Goal: Find specific page/section: Find specific page/section

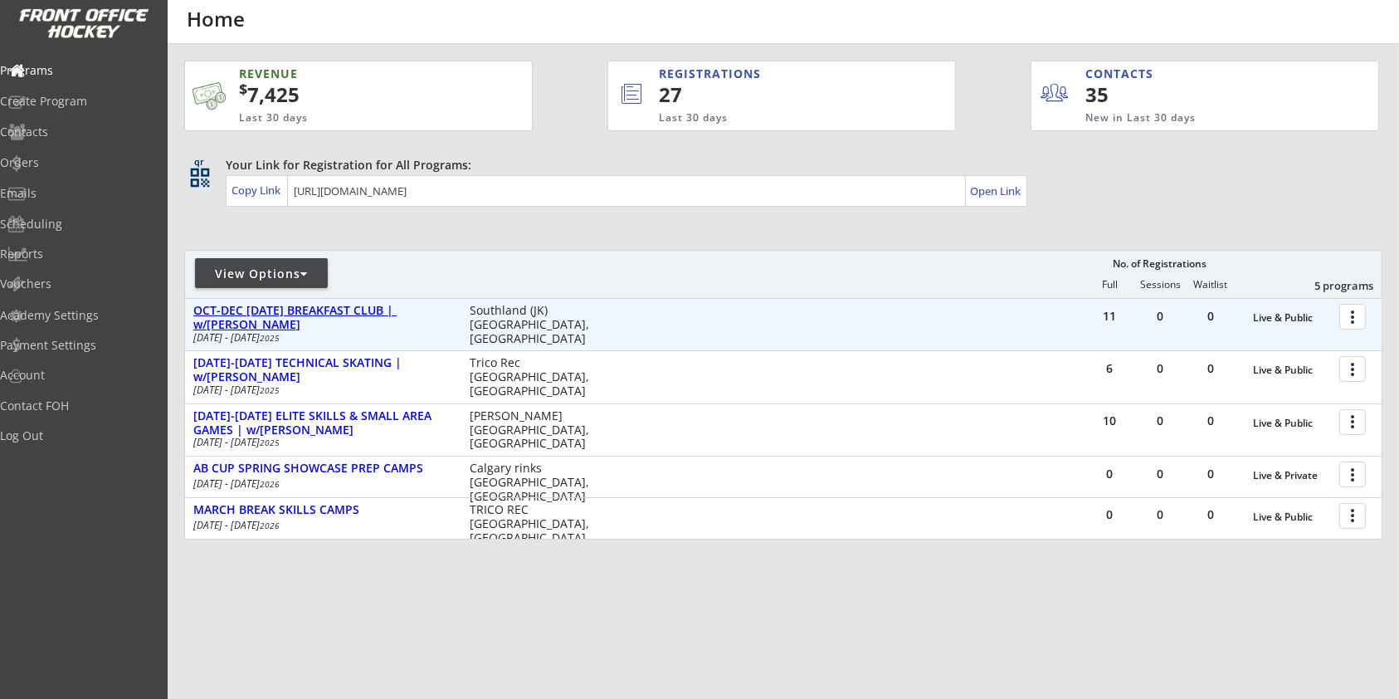
click at [316, 319] on div "OCT-DEC [DATE] BREAKFAST CLUB | w/[PERSON_NAME]" at bounding box center [322, 318] width 259 height 28
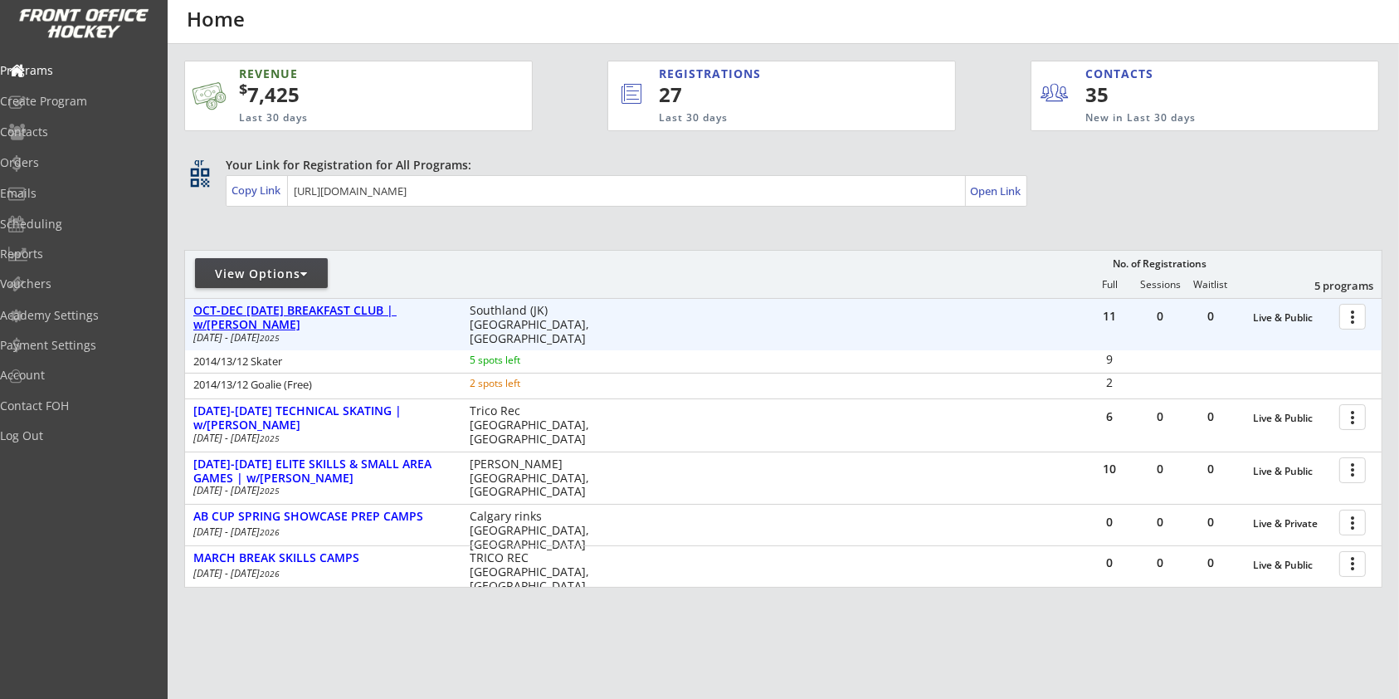
click at [356, 308] on div "OCT-DEC [DATE] BREAKFAST CLUB | w/[PERSON_NAME]" at bounding box center [322, 318] width 259 height 28
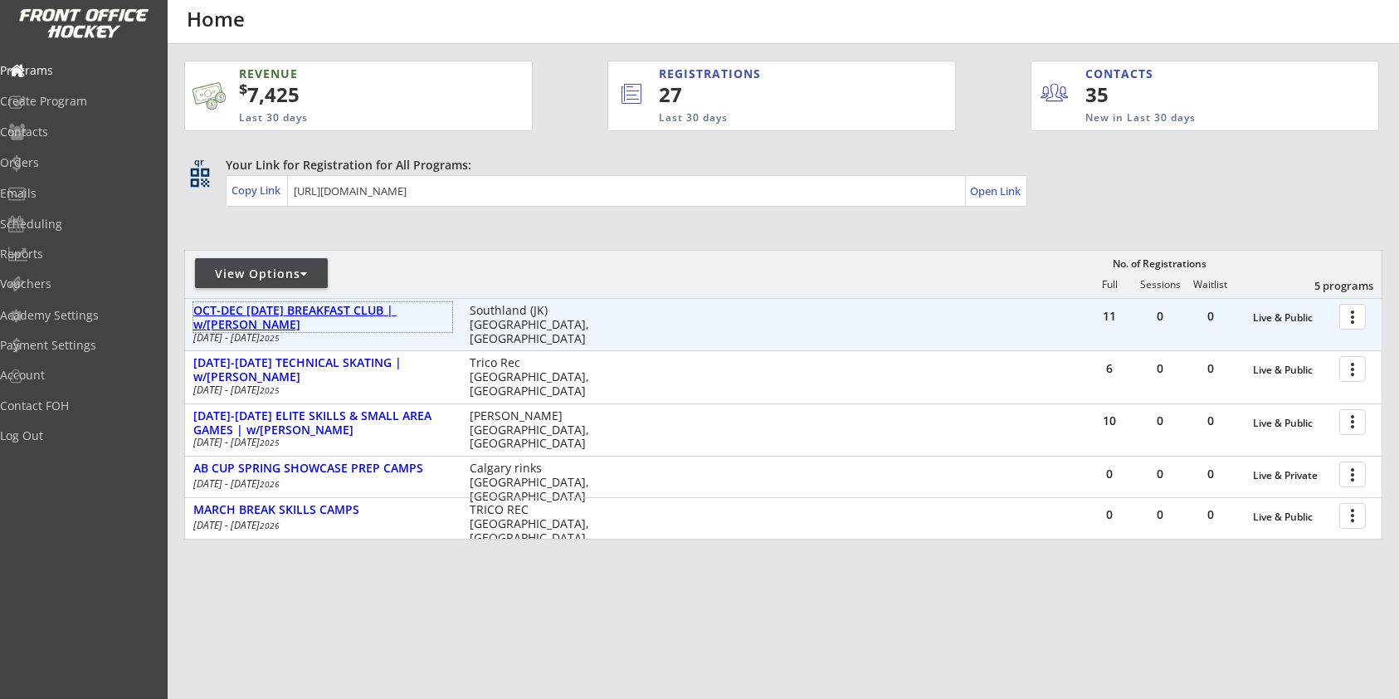
click at [367, 314] on div "OCT-DEC [DATE] BREAKFAST CLUB | w/[PERSON_NAME]" at bounding box center [322, 318] width 259 height 28
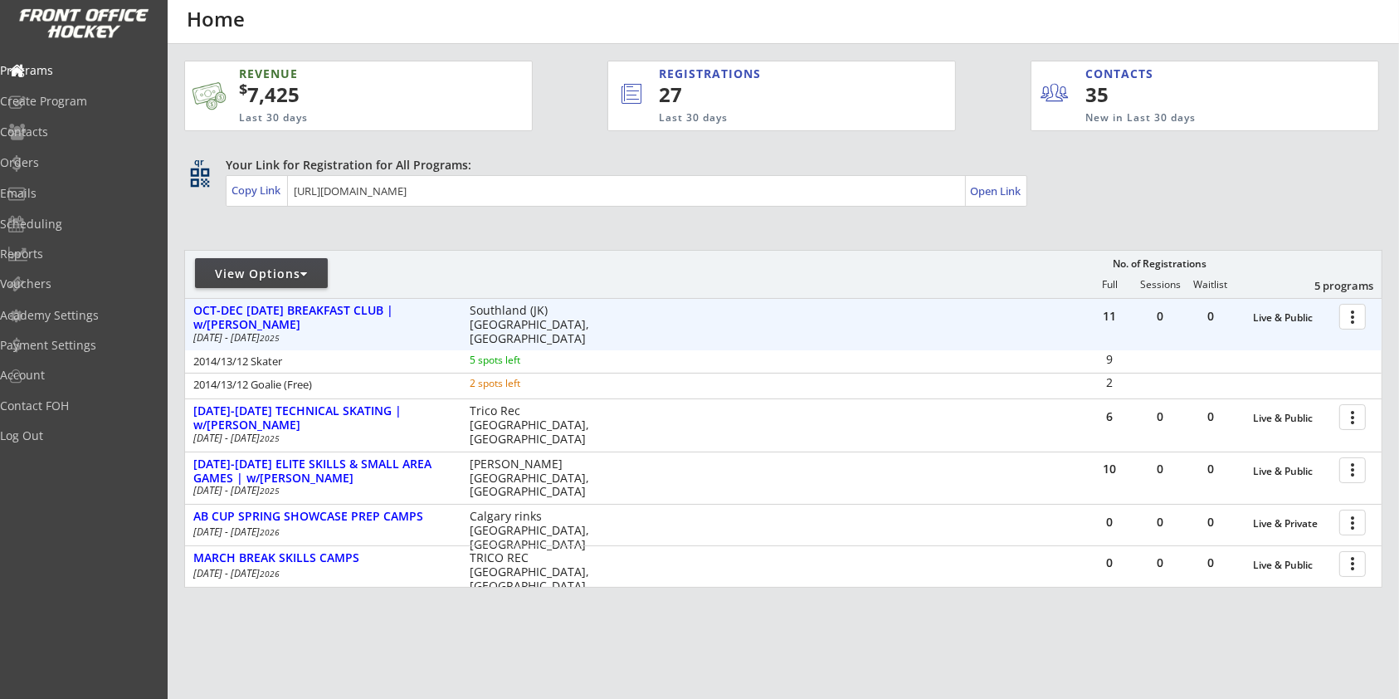
click at [1347, 314] on div at bounding box center [1355, 315] width 29 height 29
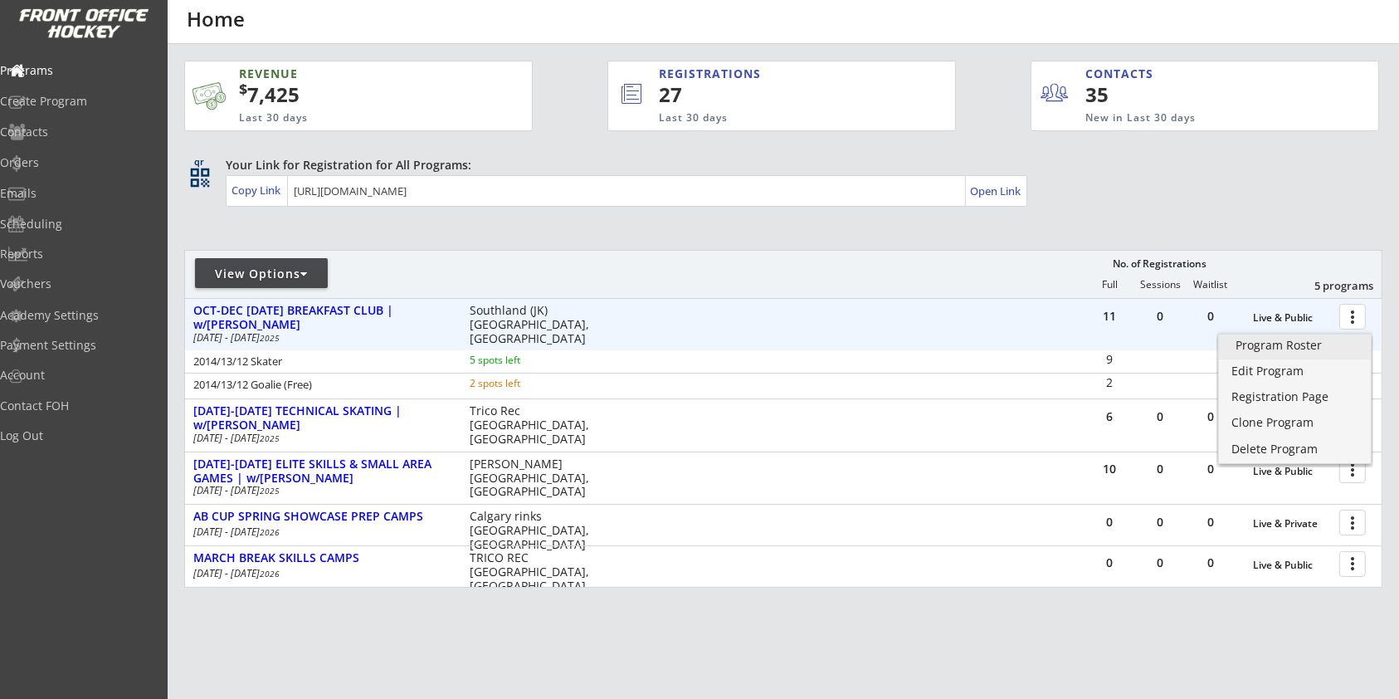
click at [1323, 342] on div "Program Roster" at bounding box center [1294, 345] width 119 height 12
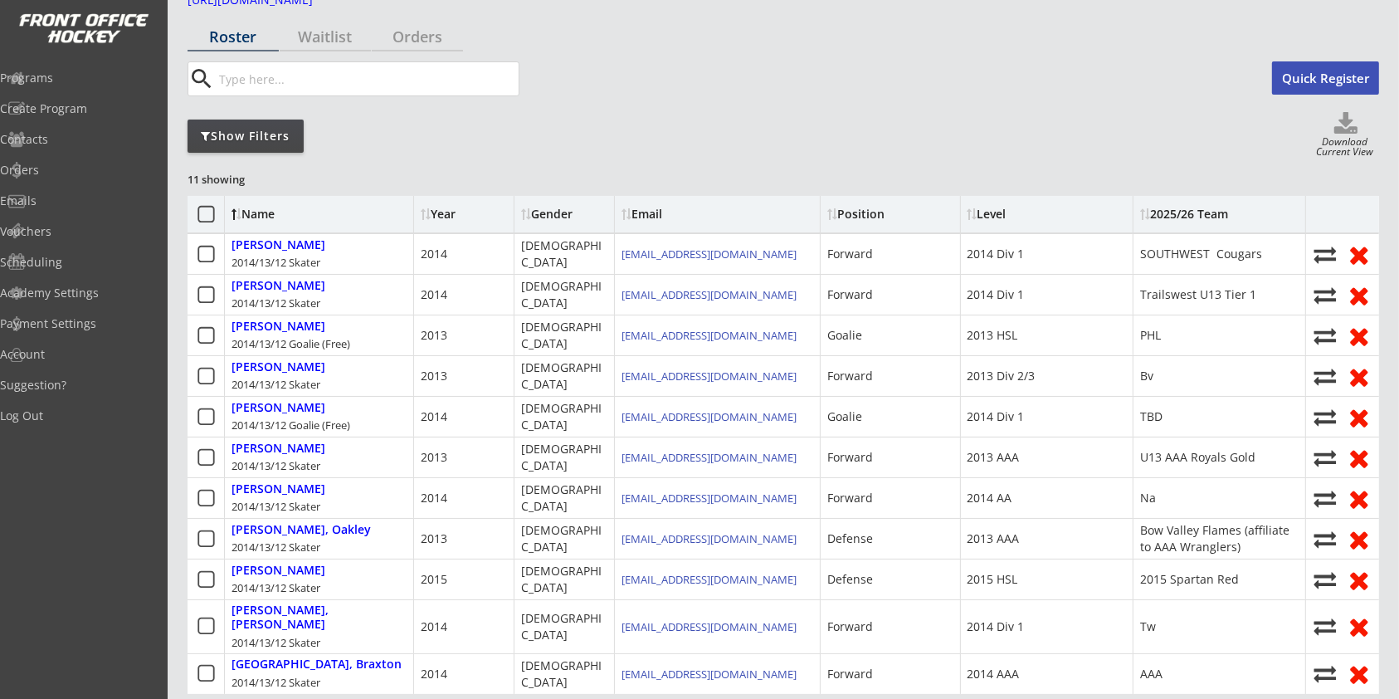
scroll to position [221, 0]
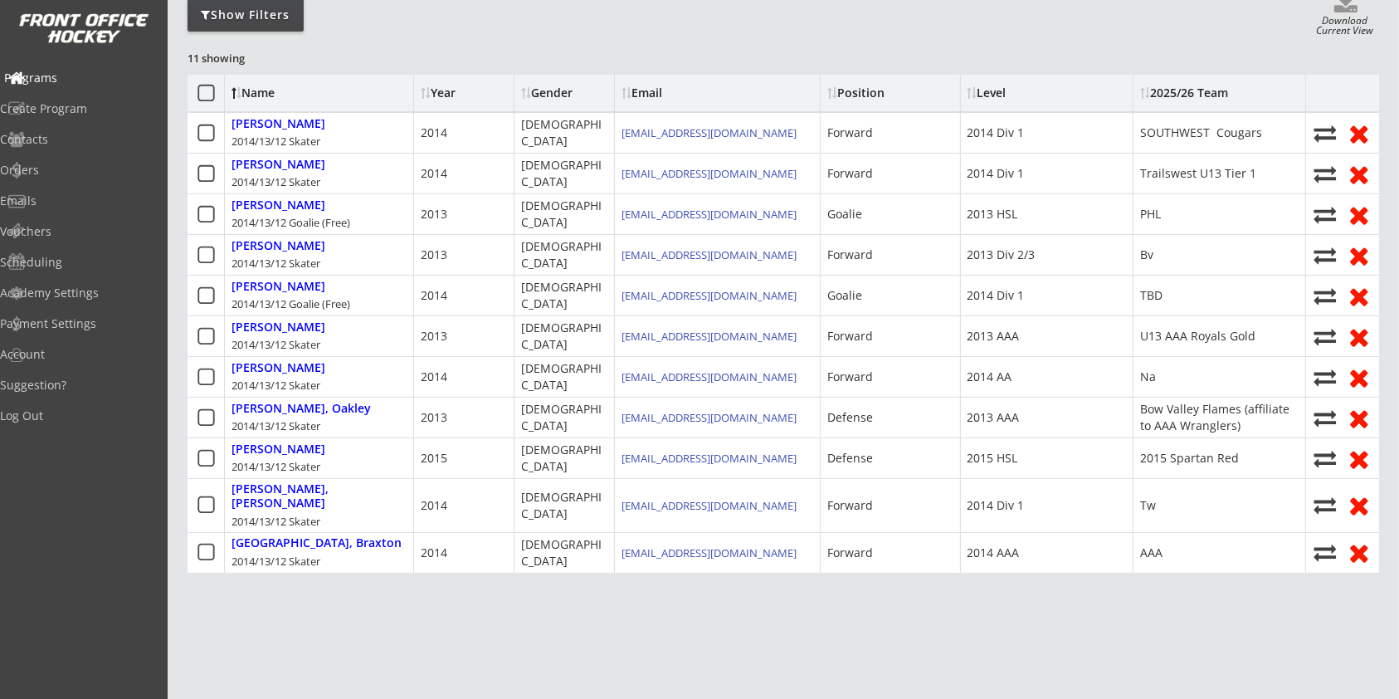
click at [81, 75] on div "Programs" at bounding box center [78, 78] width 149 height 12
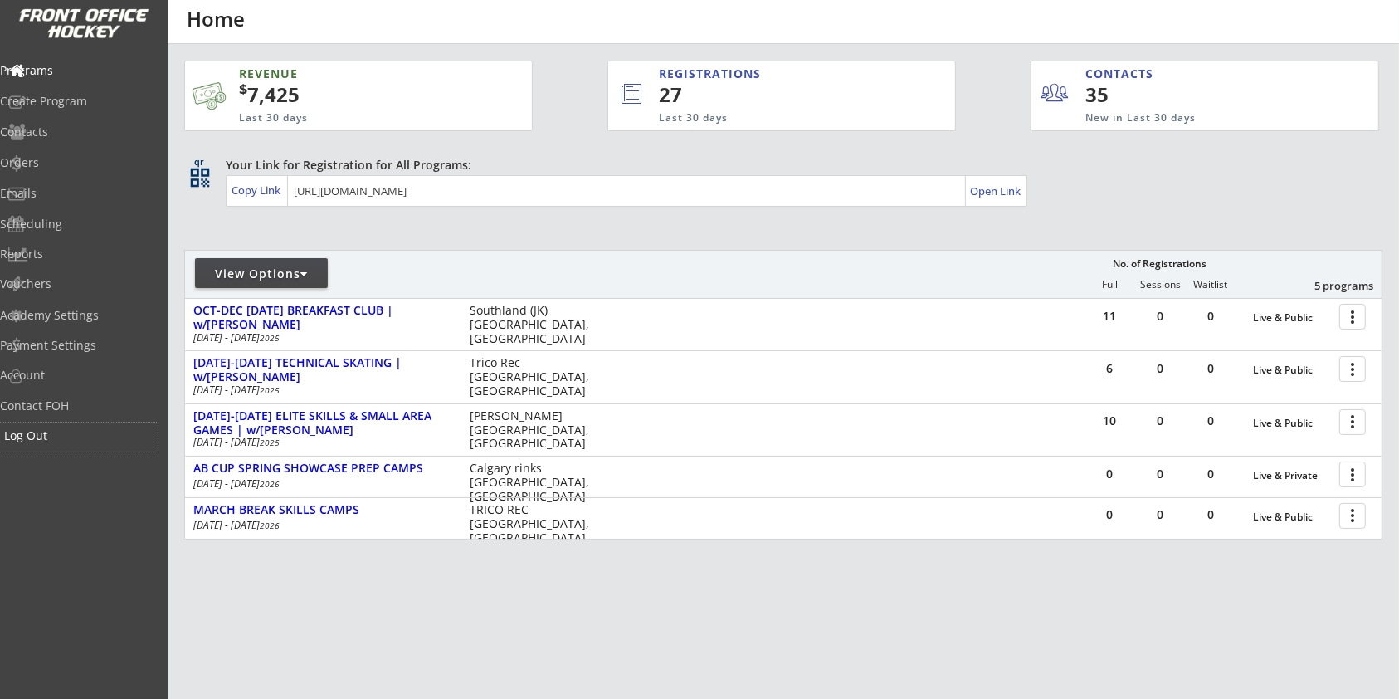
click at [43, 436] on div "Log Out" at bounding box center [78, 436] width 149 height 12
